Goal: Browse casually

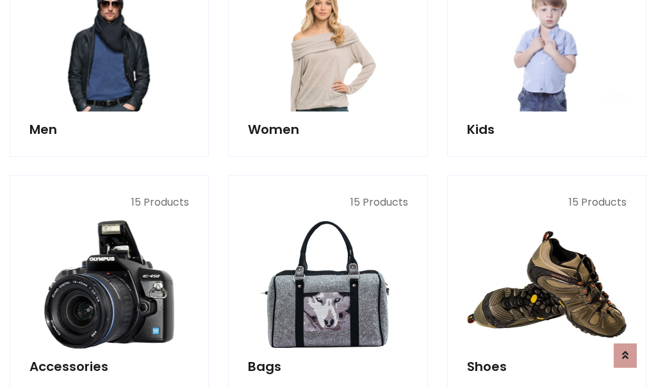
scroll to position [429, 0]
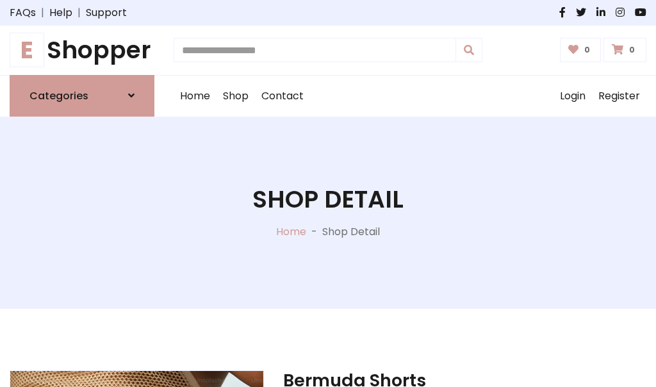
click at [82, 50] on h1 "E Shopper" at bounding box center [82, 50] width 145 height 29
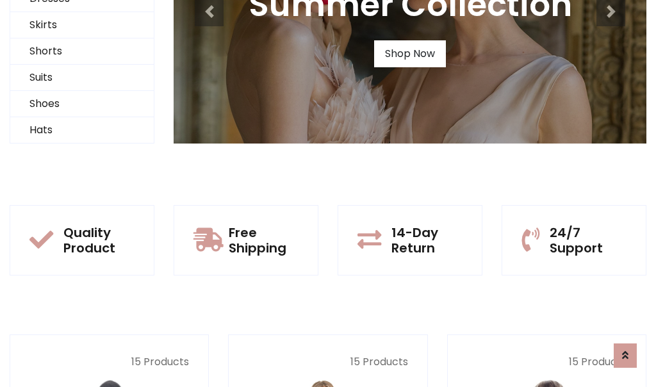
scroll to position [124, 0]
